Goal: Use online tool/utility: Utilize a website feature to perform a specific function

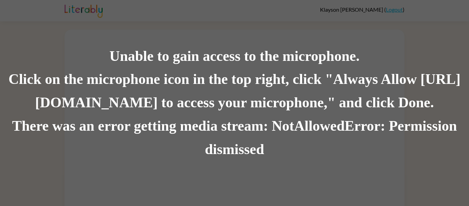
click at [279, 78] on div "Click on the microphone icon in the top right, click "Always Allow [URL][DOMAIN…" at bounding box center [234, 91] width 469 height 47
click at [301, 151] on div "There was an error getting media stream: NotAllowedError: Permission denied" at bounding box center [234, 137] width 469 height 47
click at [391, 68] on div "Click on the microphone icon in the top right, click "Always Allow [URL][DOMAIN…" at bounding box center [234, 91] width 469 height 47
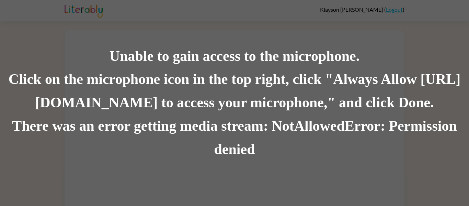
click at [209, 58] on div "Unable to gain access to the microphone. Click on the microphone icon in the to…" at bounding box center [234, 103] width 469 height 117
click at [209, 58] on div "Unable to gain access to the microphone." at bounding box center [234, 56] width 469 height 23
click at [441, 105] on div "Click on the microphone icon in the top right, click "Always Allow [URL][DOMAIN…" at bounding box center [234, 91] width 469 height 47
click at [277, 147] on div "There was an error getting media stream: NotAllowedError: Permission denied" at bounding box center [234, 137] width 469 height 47
click at [282, 147] on div "There was an error getting media stream: NotAllowedError: Permission denied" at bounding box center [234, 137] width 469 height 47
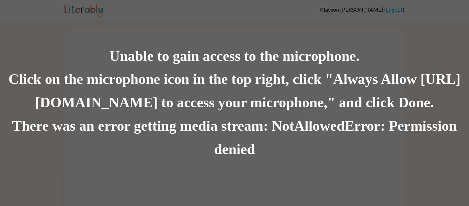
click at [159, 97] on div "Click on the microphone icon in the top right, click "Always Allow [URL][DOMAIN…" at bounding box center [234, 91] width 469 height 47
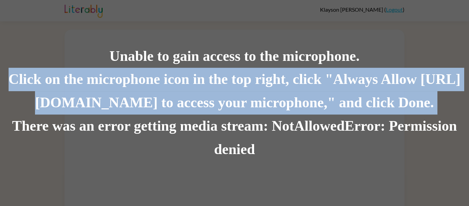
click at [159, 97] on div "Click on the microphone icon in the top right, click "Always Allow [URL][DOMAIN…" at bounding box center [234, 91] width 469 height 47
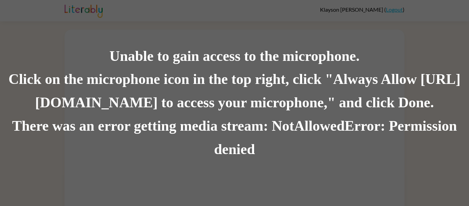
click at [82, 88] on div "Click on the microphone icon in the top right, click "Always Allow [URL][DOMAIN…" at bounding box center [234, 91] width 469 height 47
click at [41, 80] on div "Click on the microphone icon in the top right, click "Always Allow [URL][DOMAIN…" at bounding box center [234, 91] width 469 height 47
drag, startPoint x: 43, startPoint y: 79, endPoint x: 50, endPoint y: 78, distance: 7.7
click at [50, 78] on div "Click on the microphone icon in the top right, click "Always Allow [URL][DOMAIN…" at bounding box center [234, 91] width 469 height 47
click at [58, 68] on div "Click on the microphone icon in the top right, click "Always Allow [URL][DOMAIN…" at bounding box center [234, 91] width 469 height 47
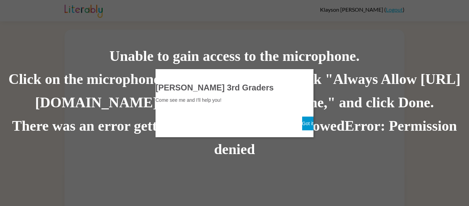
click at [302, 125] on button "Got it" at bounding box center [307, 123] width 11 height 14
